Goal: Information Seeking & Learning: Learn about a topic

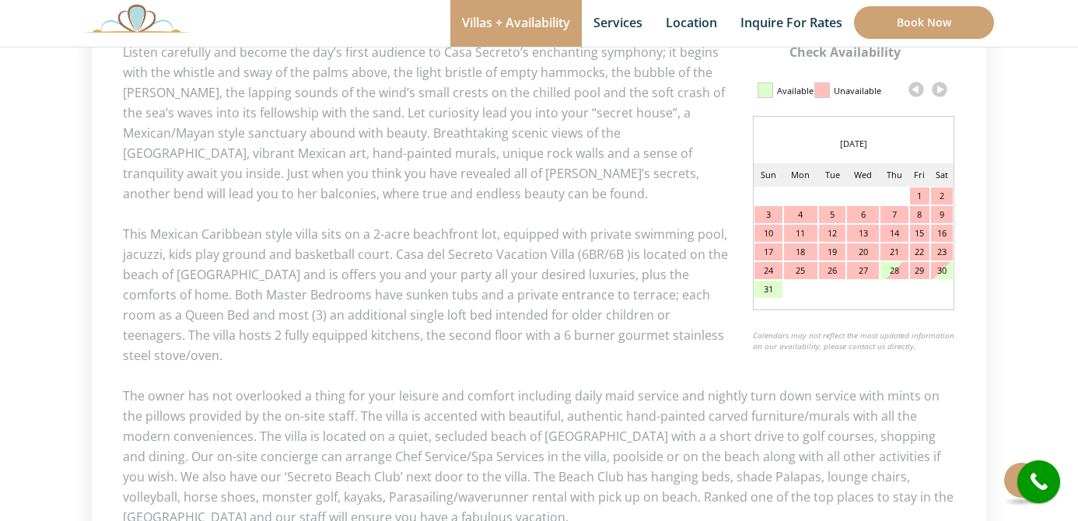
scroll to position [774, 0]
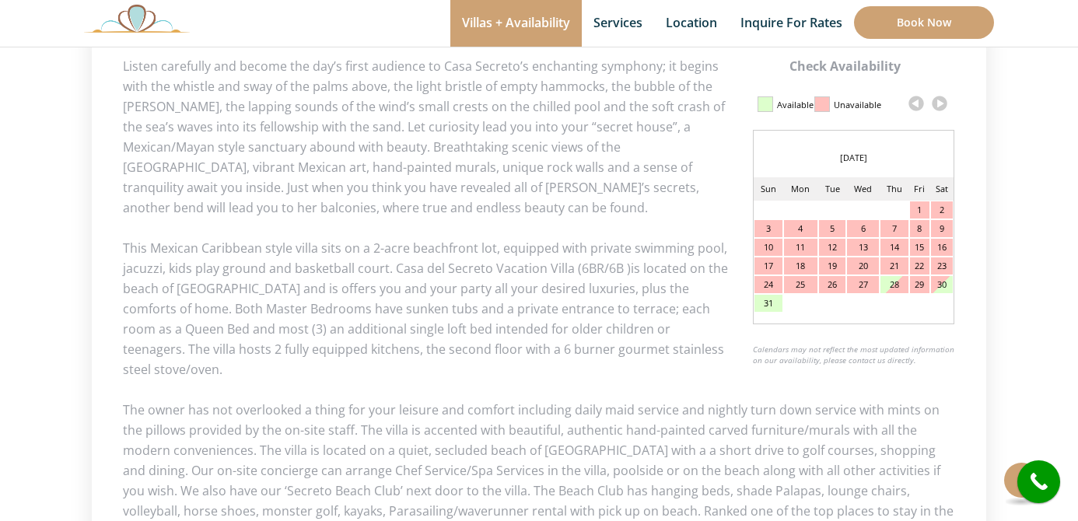
click at [943, 104] on link at bounding box center [939, 103] width 23 height 23
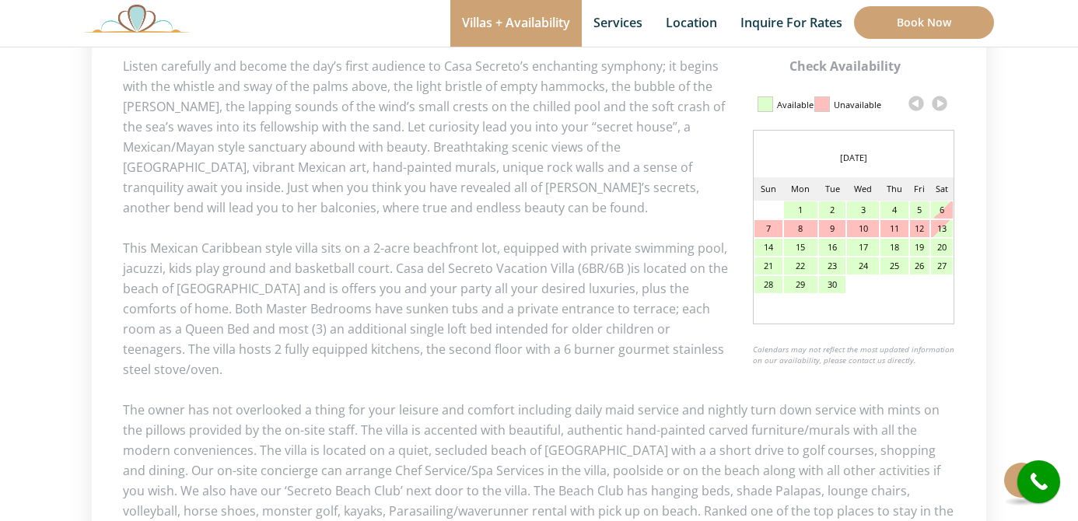
click at [943, 104] on link at bounding box center [939, 103] width 23 height 23
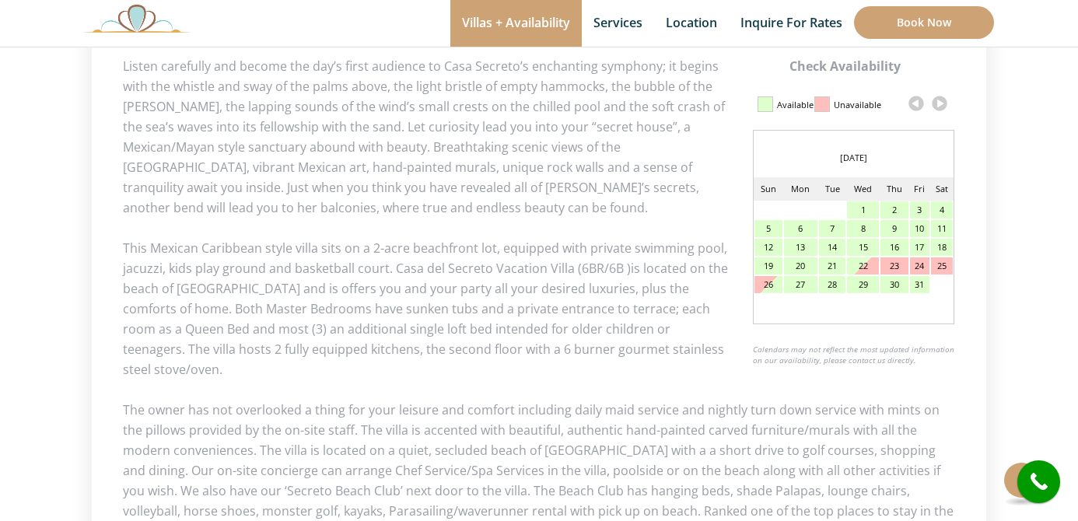
click at [943, 104] on link at bounding box center [939, 103] width 23 height 23
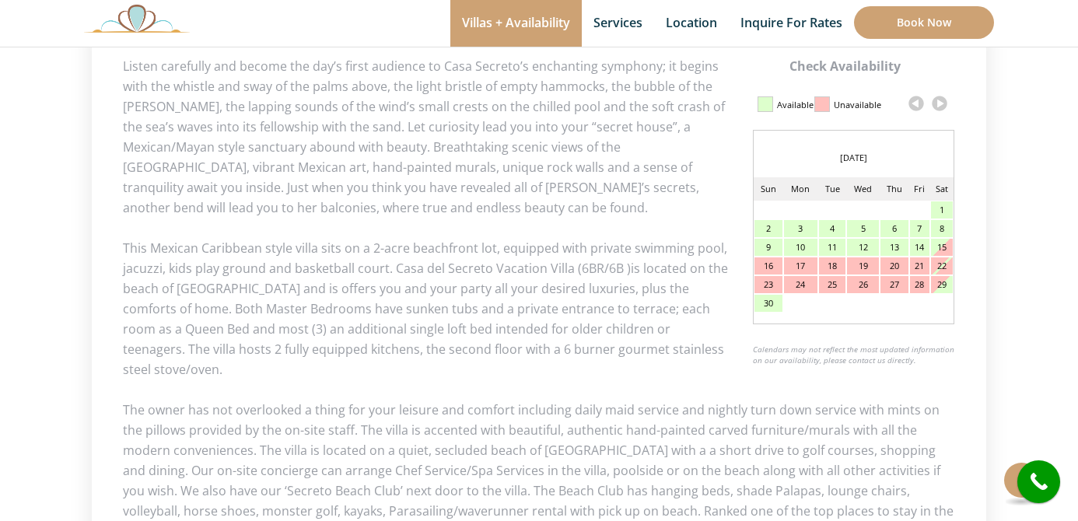
click at [943, 104] on link at bounding box center [939, 103] width 23 height 23
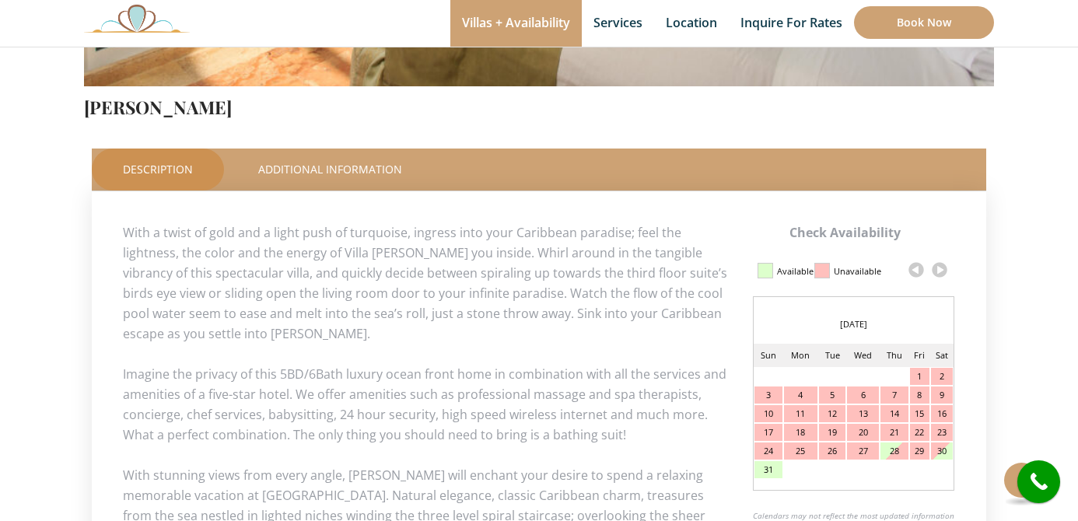
scroll to position [620, 0]
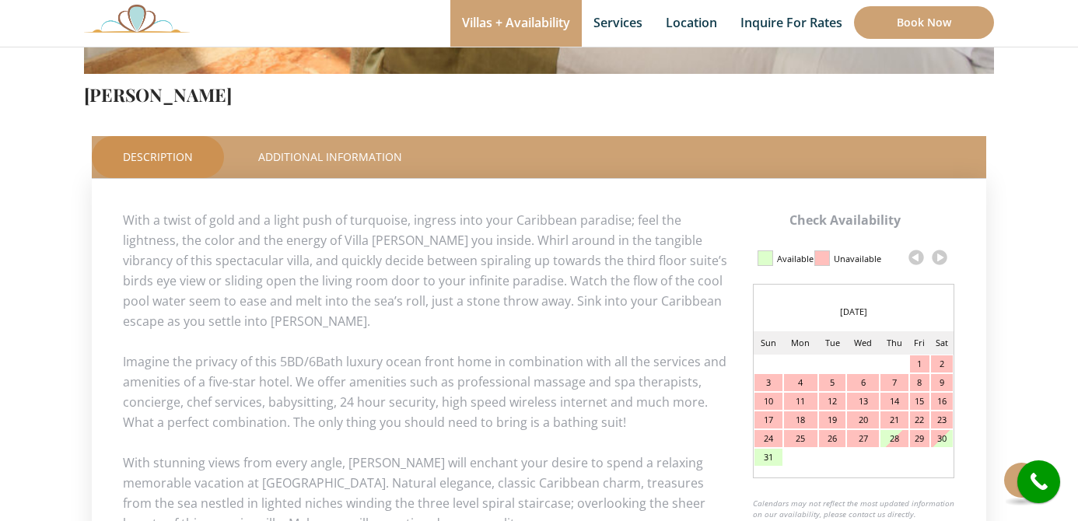
click at [942, 260] on link at bounding box center [939, 257] width 23 height 23
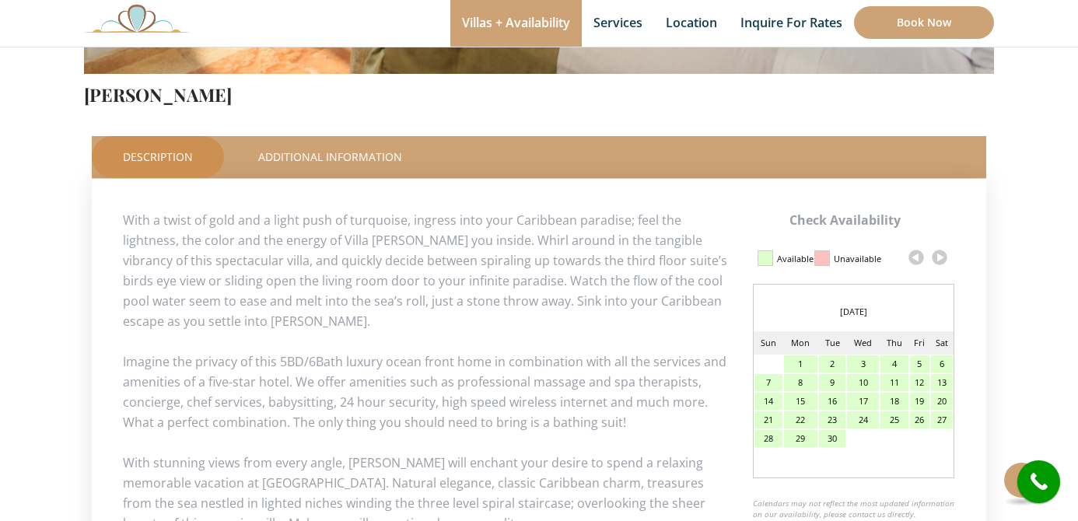
click at [942, 260] on link at bounding box center [939, 257] width 23 height 23
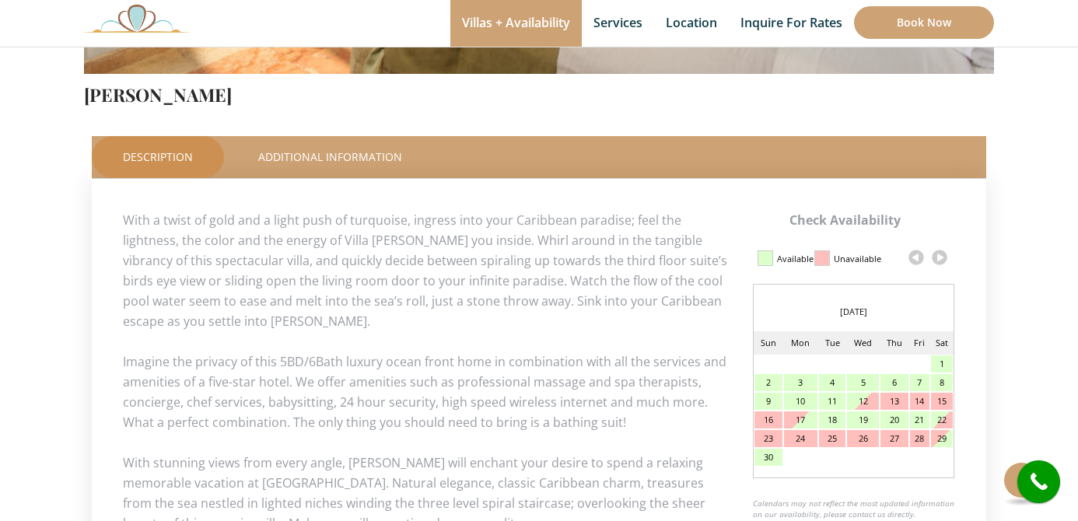
click at [942, 260] on link at bounding box center [939, 257] width 23 height 23
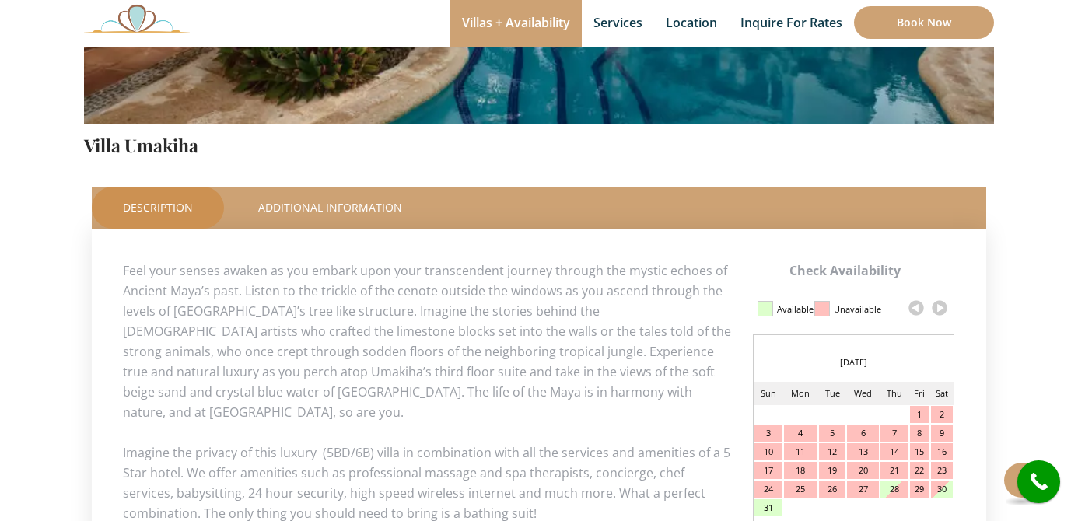
scroll to position [604, 0]
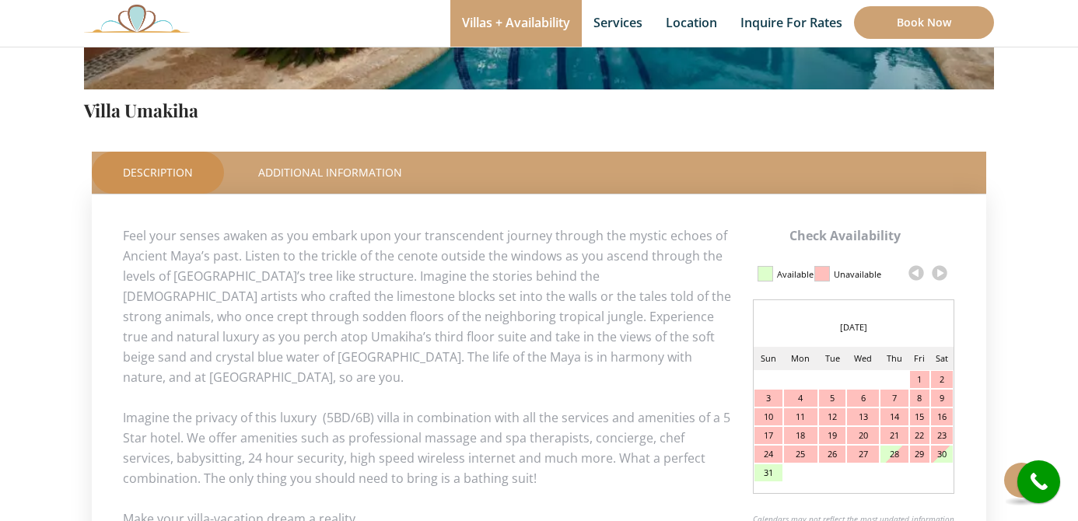
click at [940, 275] on link at bounding box center [939, 272] width 23 height 23
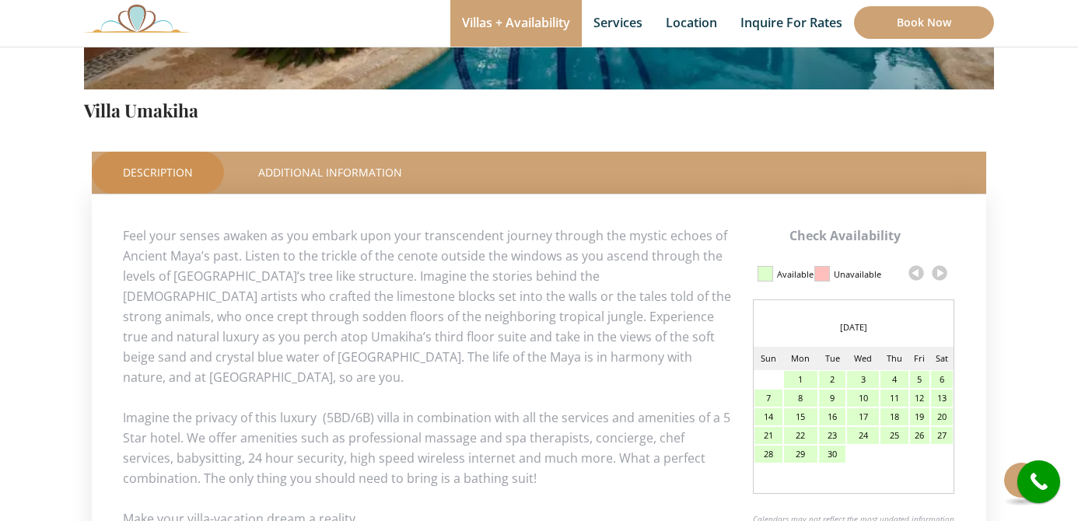
click at [940, 275] on link at bounding box center [939, 272] width 23 height 23
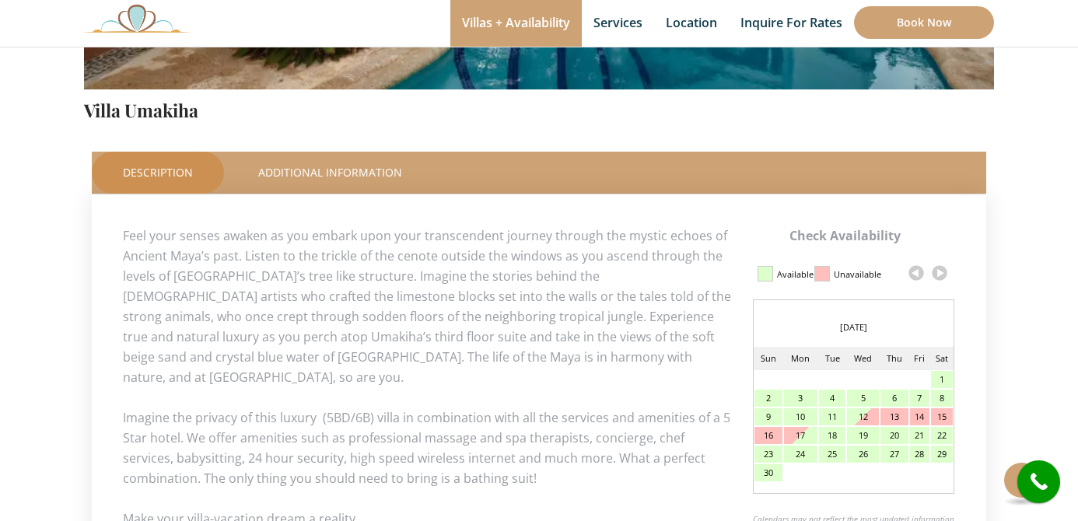
click at [940, 275] on link at bounding box center [939, 272] width 23 height 23
